Goal: Task Accomplishment & Management: Manage account settings

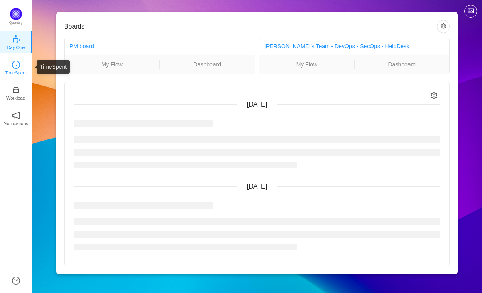
click at [16, 72] on p "TimeSpent" at bounding box center [16, 72] width 22 height 7
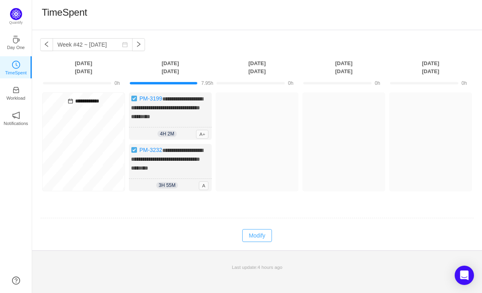
click at [258, 242] on button "Modify" at bounding box center [256, 235] width 29 height 13
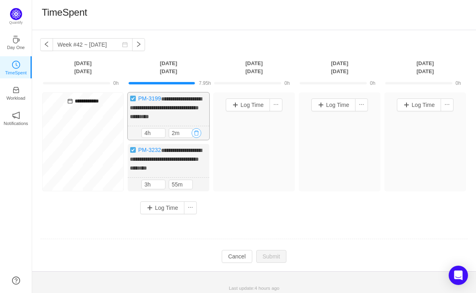
click at [197, 138] on button "button" at bounding box center [197, 133] width 10 height 10
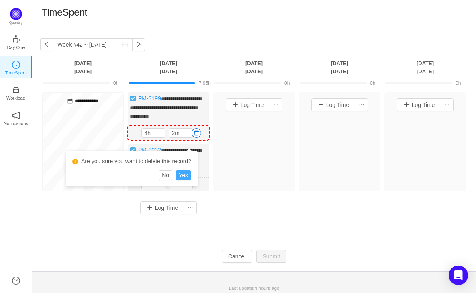
click at [189, 173] on button "Yes" at bounding box center [184, 175] width 16 height 10
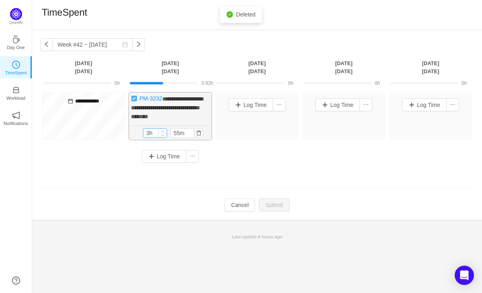
click at [149, 137] on input "3h" at bounding box center [154, 133] width 23 height 9
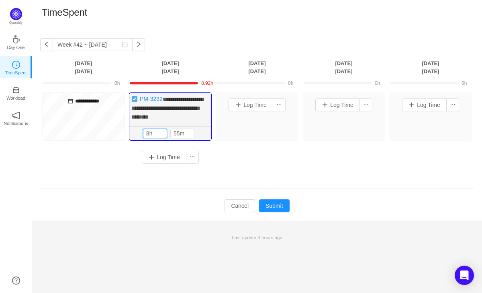
type input "8h"
type input "0m"
click at [229, 170] on div "**********" at bounding box center [257, 130] width 434 height 77
click at [275, 212] on button "Submit" at bounding box center [274, 205] width 31 height 13
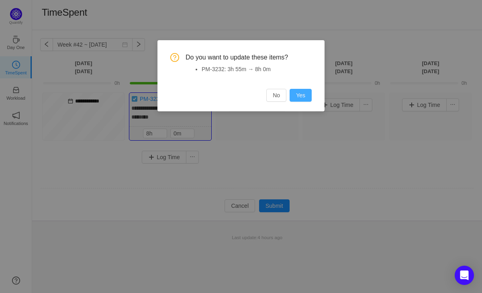
click at [303, 101] on button "Yes" at bounding box center [301, 95] width 22 height 13
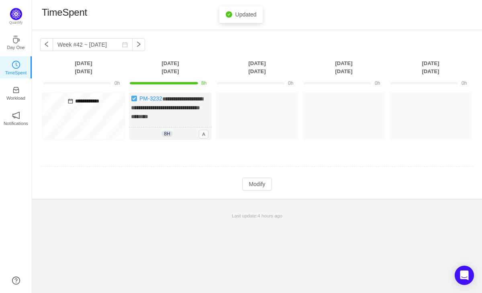
click at [290, 177] on td at bounding box center [257, 167] width 434 height 20
